Goal: Task Accomplishment & Management: Use online tool/utility

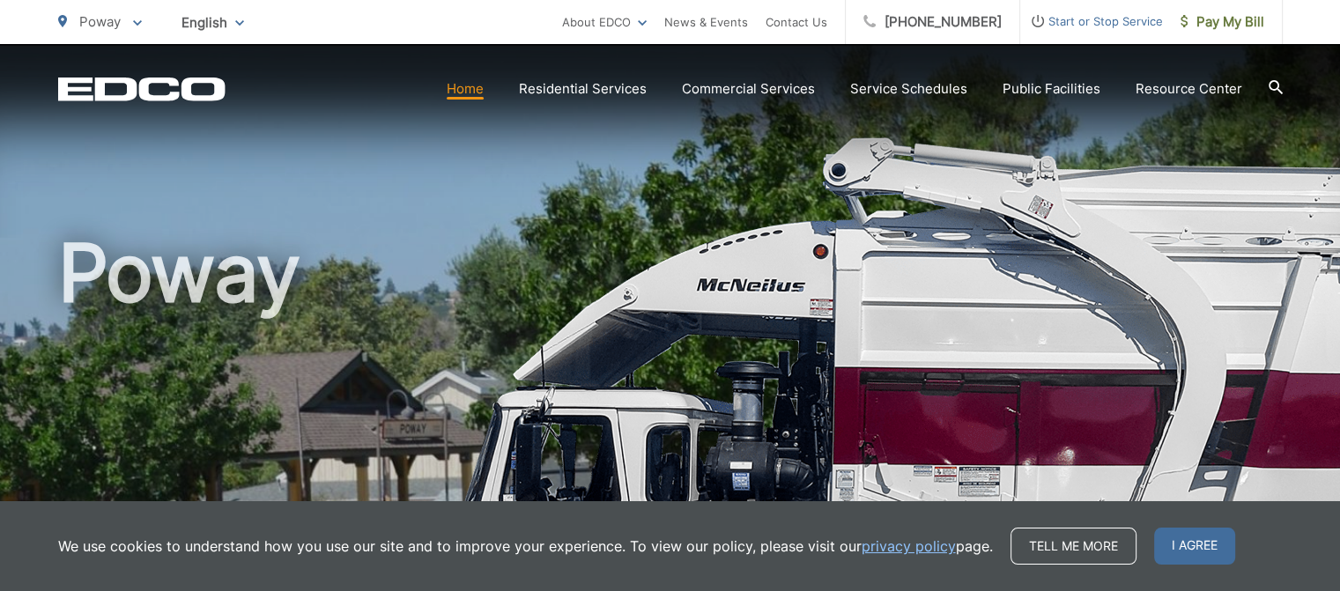
click at [1273, 80] on icon at bounding box center [1275, 87] width 14 height 14
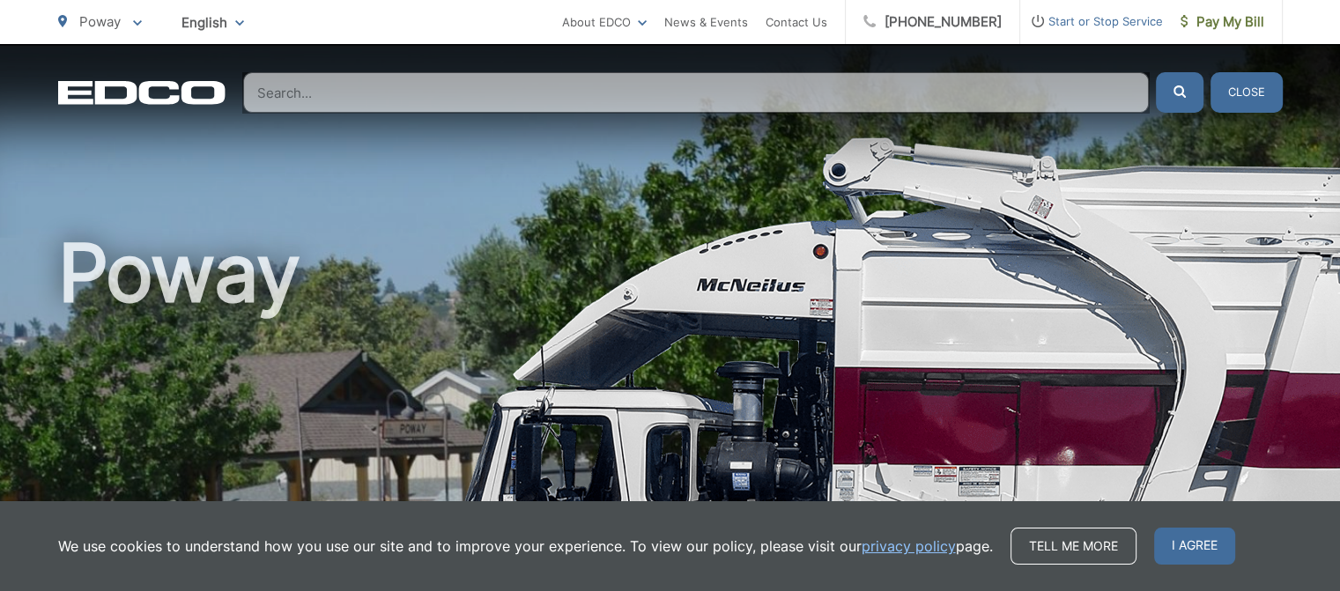
click at [307, 93] on input "Search" at bounding box center [696, 92] width 906 height 41
click at [459, 248] on h1 "Poway" at bounding box center [670, 508] width 1225 height 558
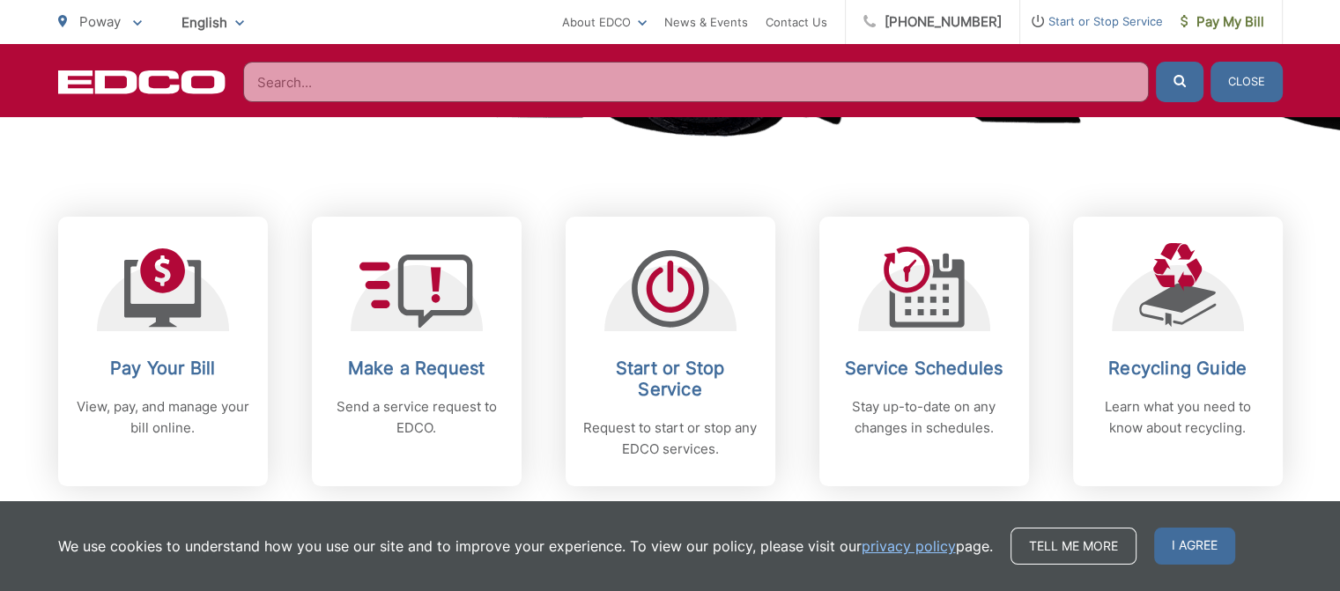
scroll to position [617, 0]
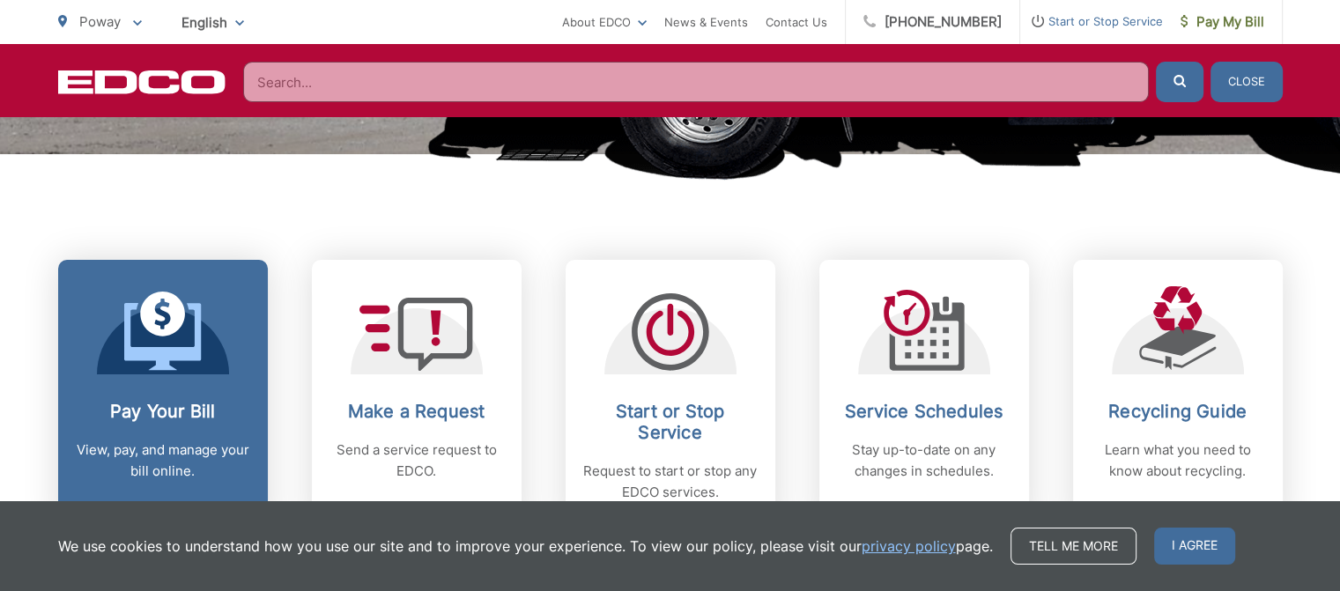
click at [148, 348] on icon at bounding box center [162, 336] width 77 height 67
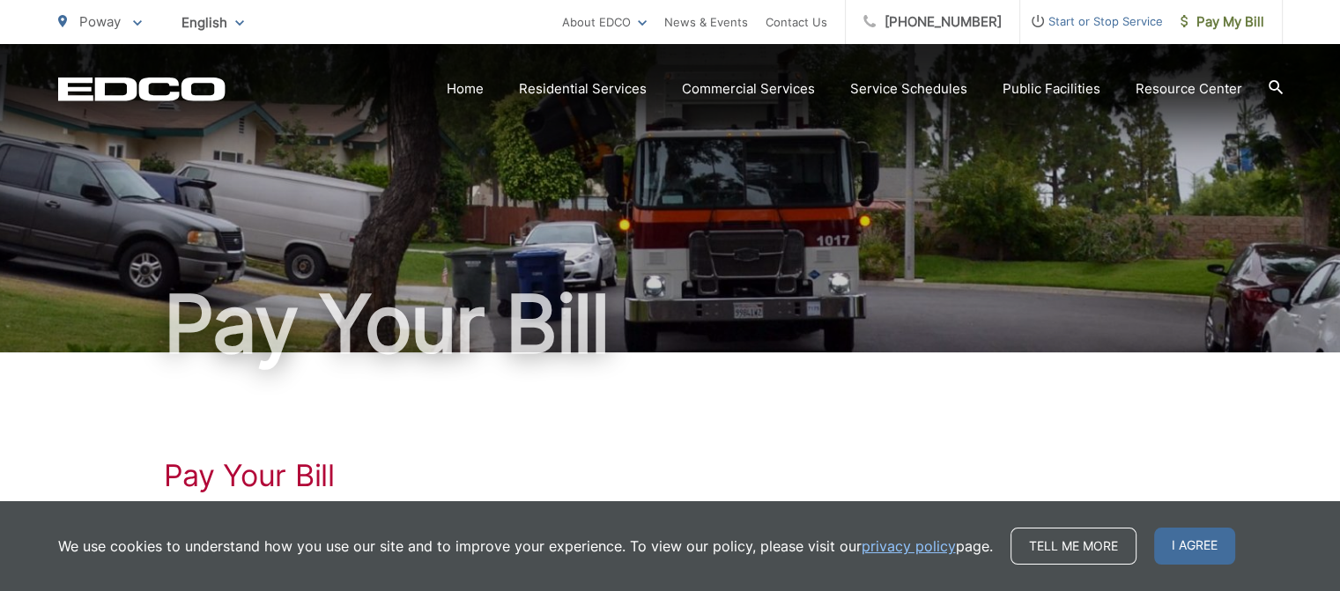
scroll to position [264, 0]
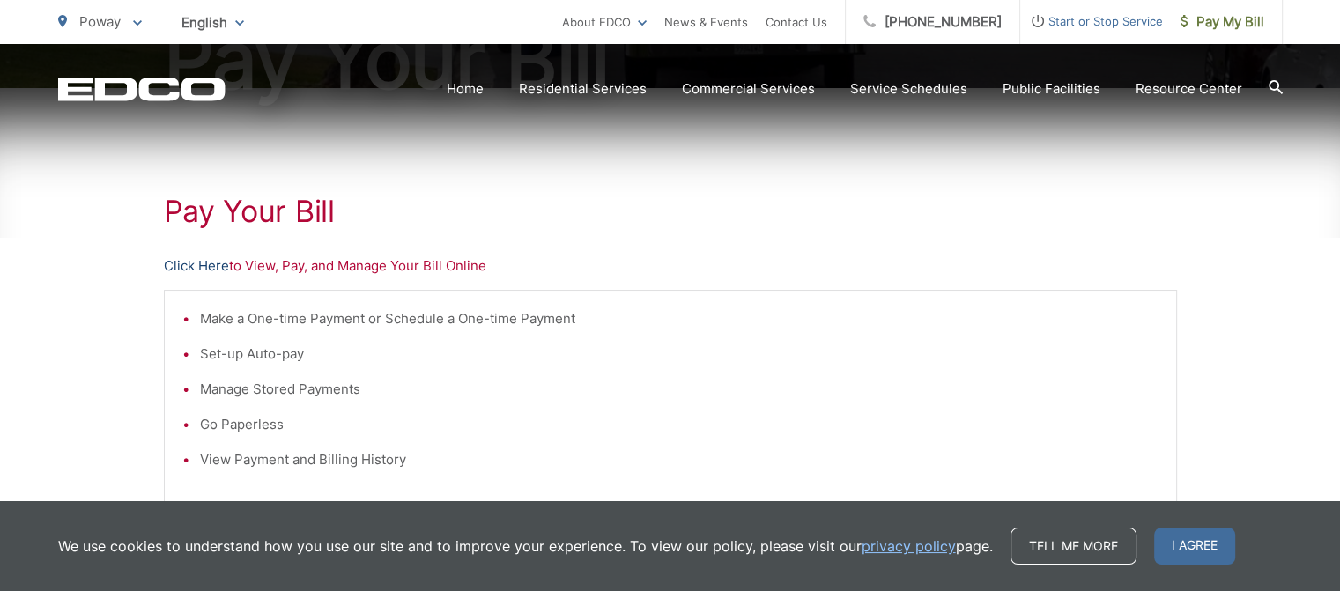
click at [207, 266] on link "Click Here" at bounding box center [196, 265] width 65 height 21
click at [198, 262] on link "Click Here" at bounding box center [196, 265] width 65 height 21
